Goal: Find specific page/section: Find specific page/section

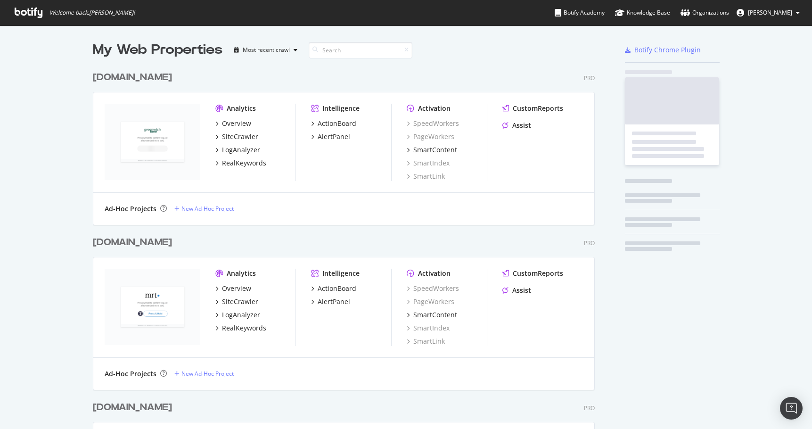
scroll to position [2366, 509]
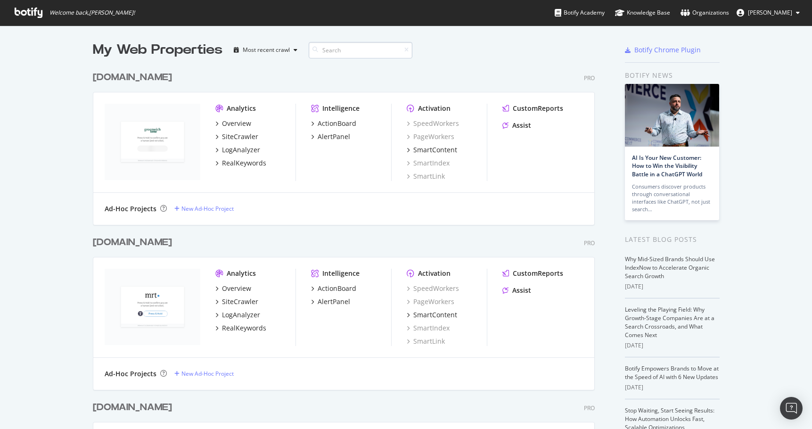
type input "s"
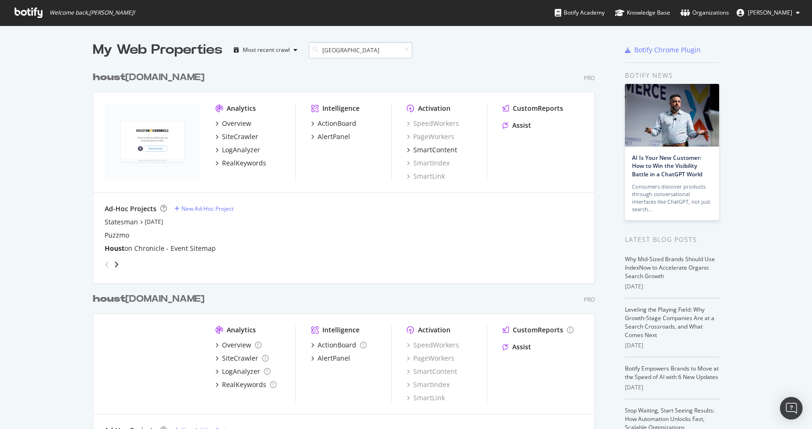
type input "[GEOGRAPHIC_DATA]"
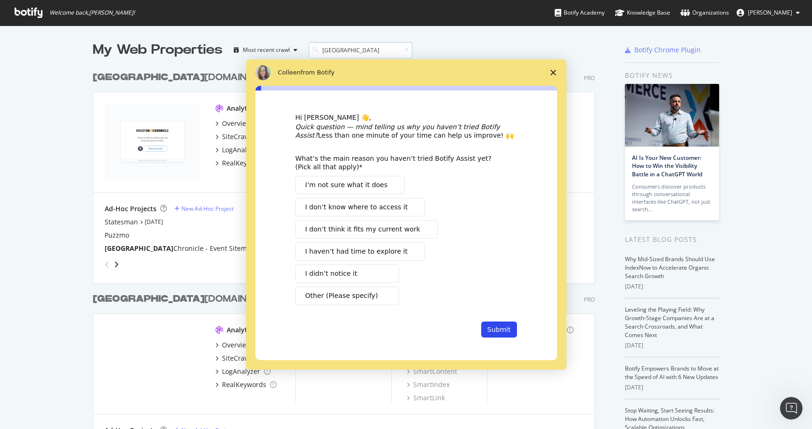
scroll to position [0, 0]
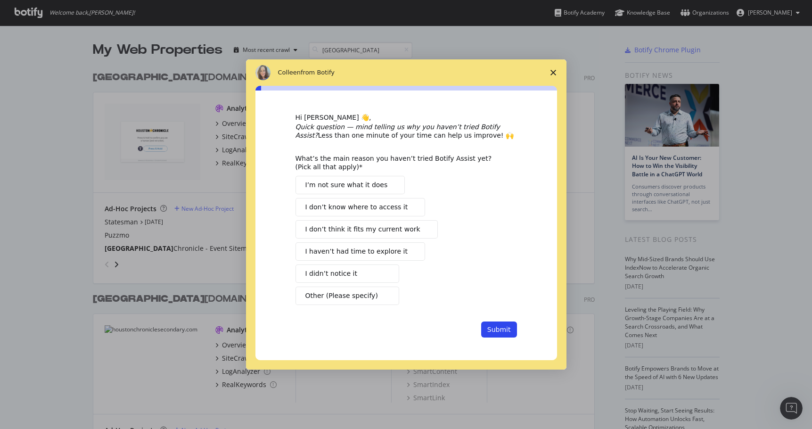
click at [555, 71] on span "Close survey" at bounding box center [553, 72] width 26 height 26
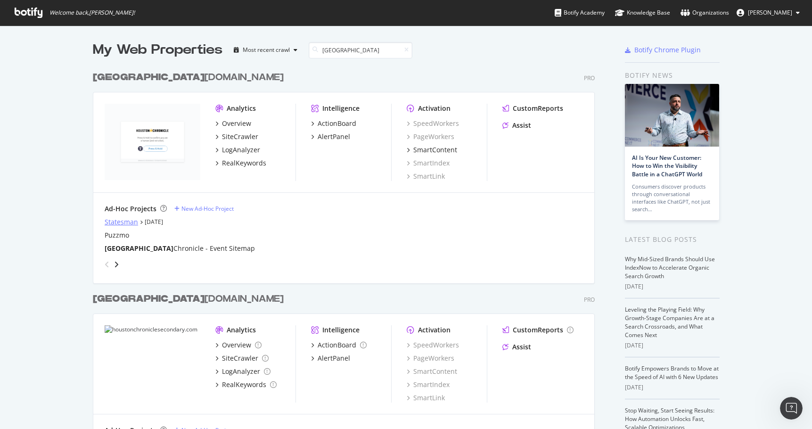
click at [118, 220] on div "Statesman" at bounding box center [121, 221] width 33 height 9
